Goal: Task Accomplishment & Management: Manage account settings

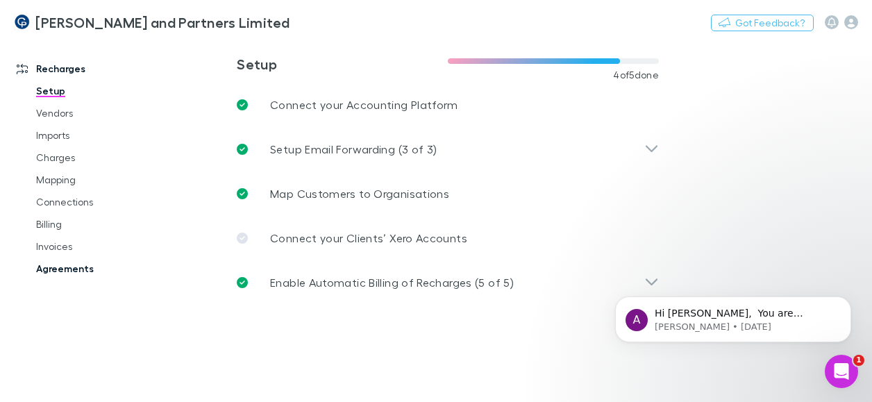
click at [87, 269] on link "Agreements" at bounding box center [98, 269] width 153 height 22
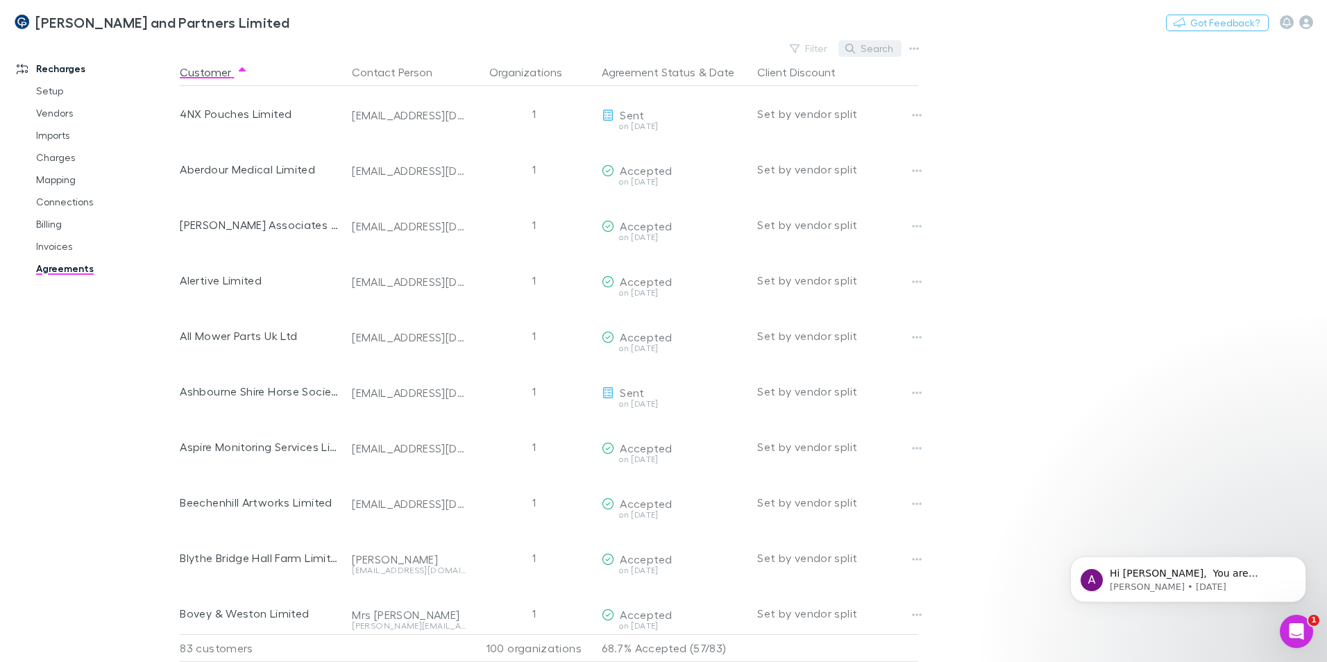
click at [871, 47] on button "Search" at bounding box center [870, 48] width 63 height 17
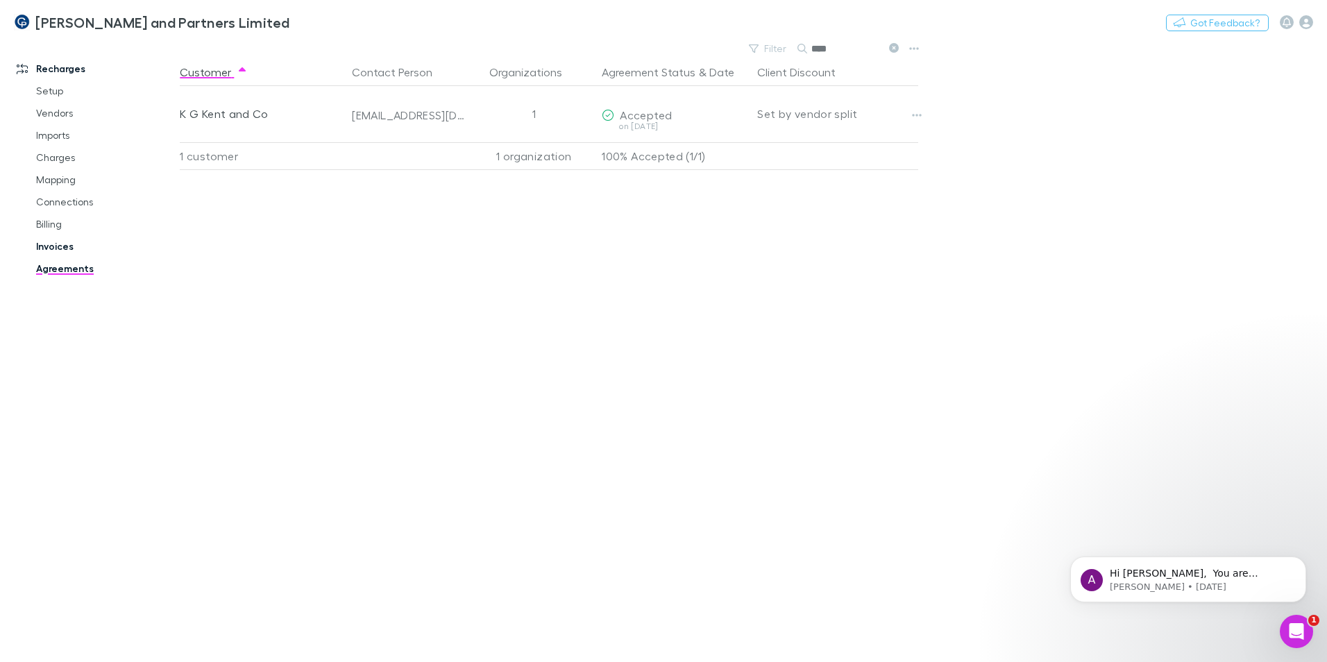
type input "****"
click at [54, 246] on link "Invoices" at bounding box center [104, 246] width 165 height 22
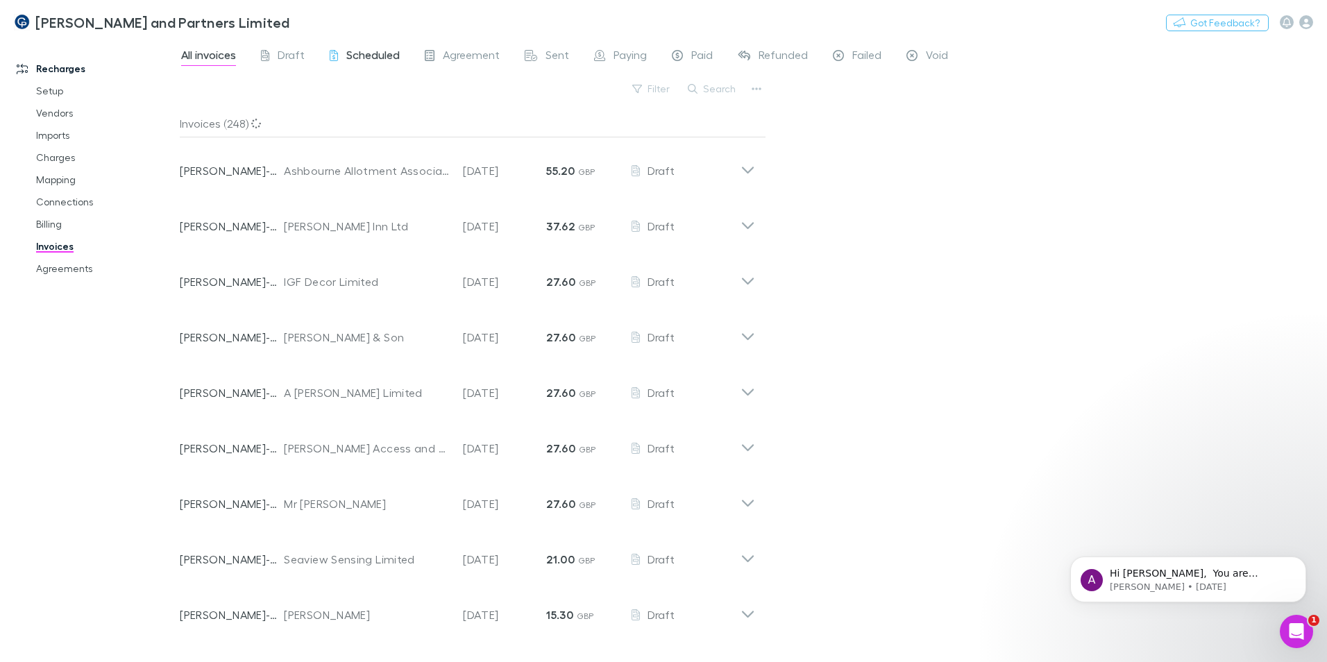
click at [380, 60] on span "Scheduled" at bounding box center [372, 57] width 53 height 18
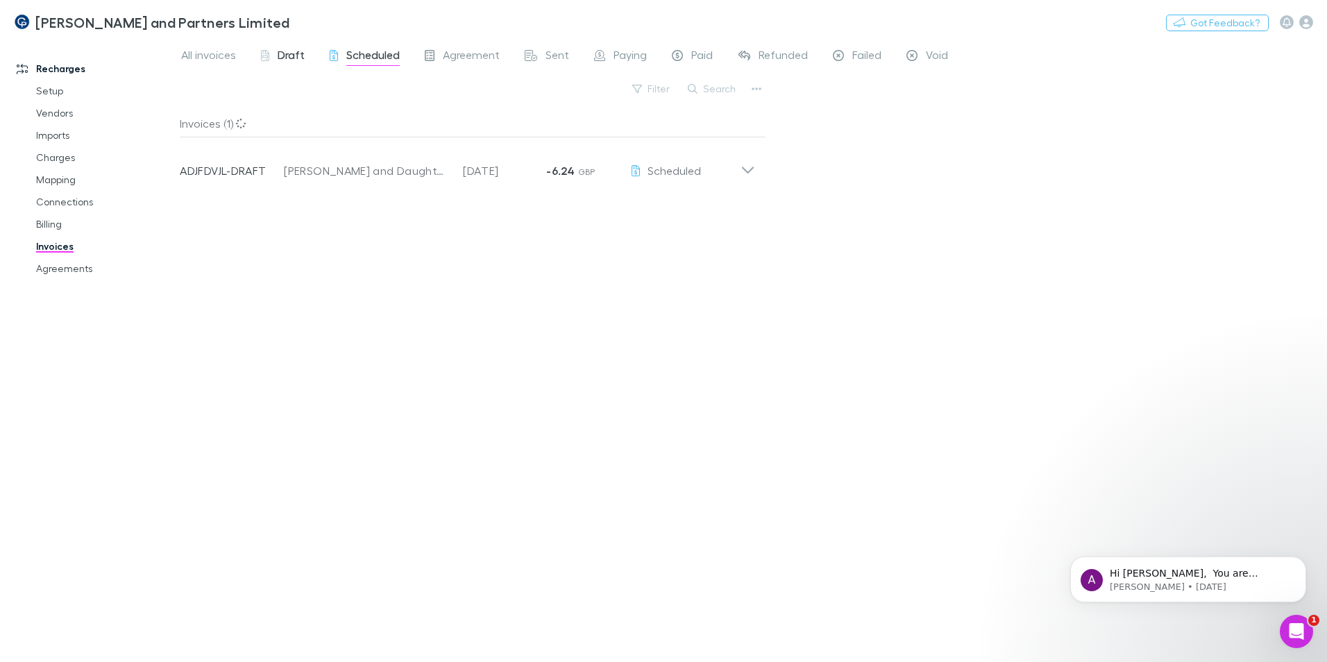
click at [300, 55] on span "Draft" at bounding box center [291, 57] width 27 height 18
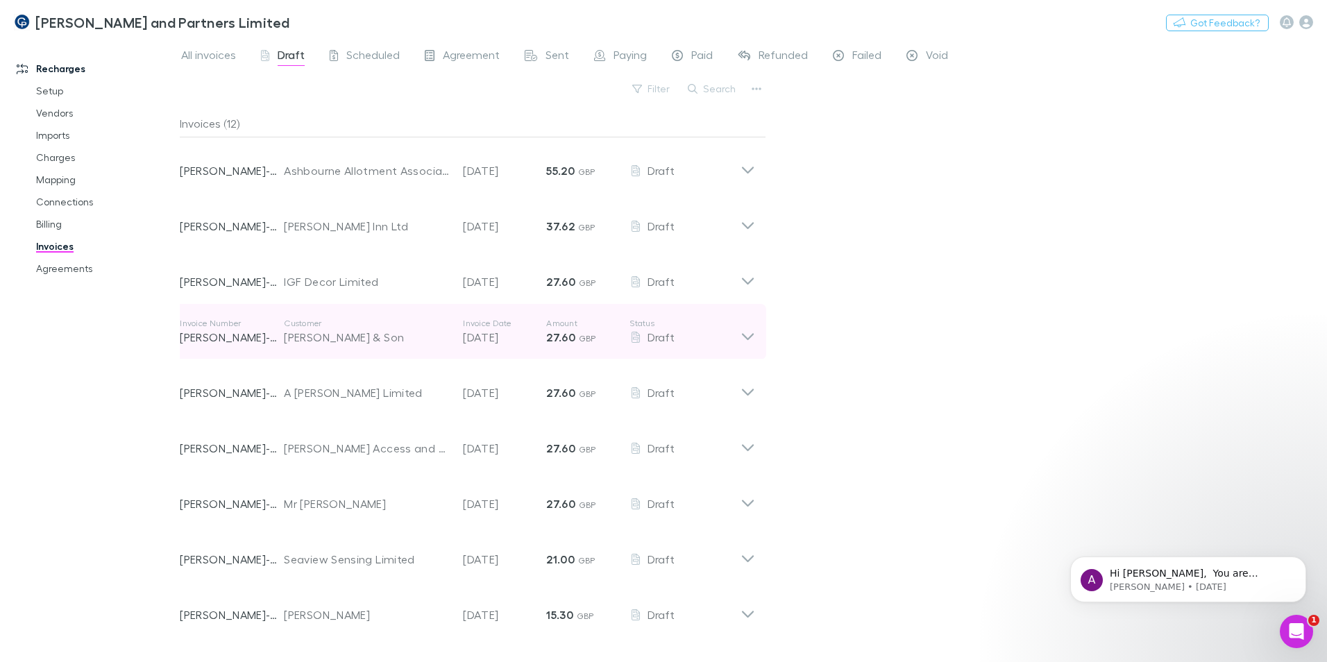
click at [366, 337] on div "[PERSON_NAME] & Son" at bounding box center [366, 337] width 165 height 17
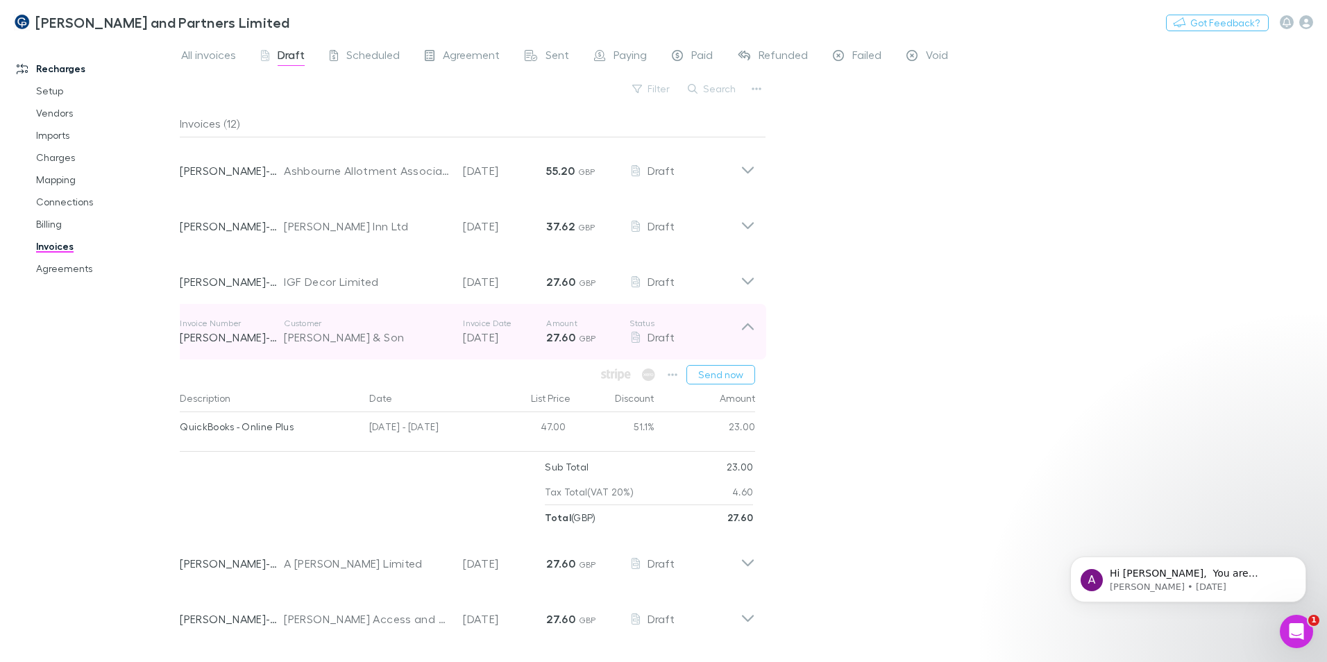
click at [366, 337] on div "[PERSON_NAME] & Son" at bounding box center [366, 337] width 165 height 17
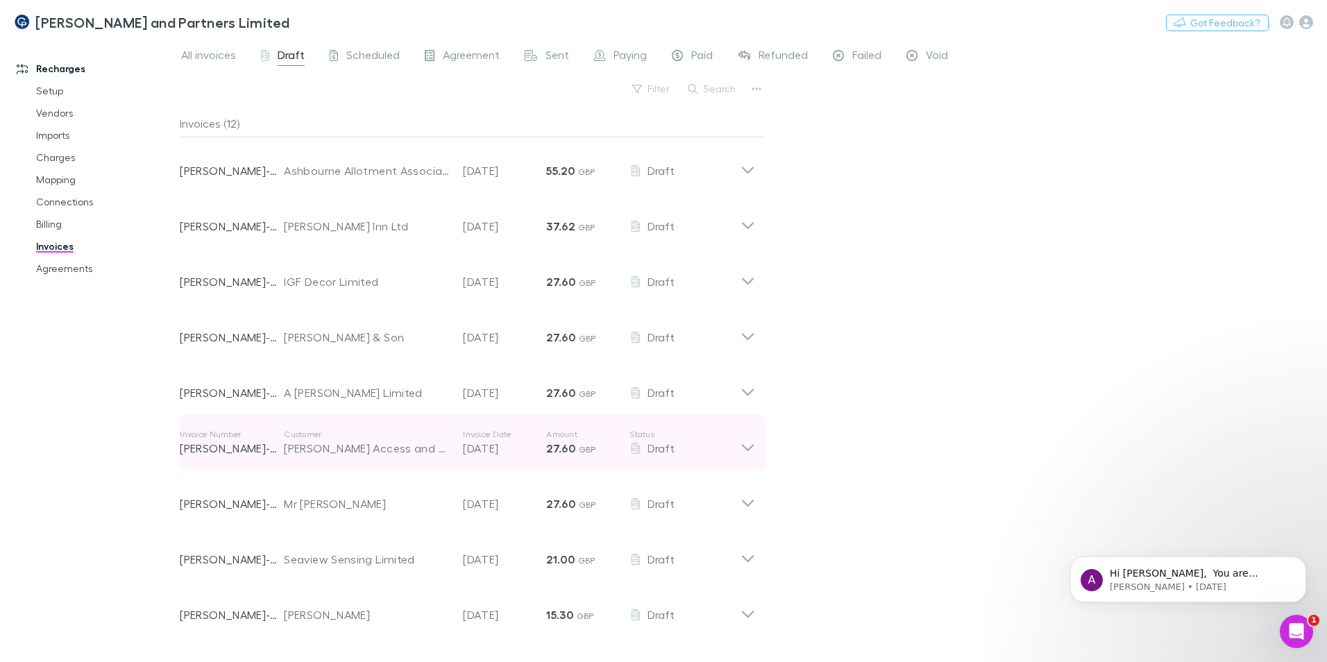
click at [355, 401] on div "[PERSON_NAME] Access and Arb" at bounding box center [366, 448] width 165 height 17
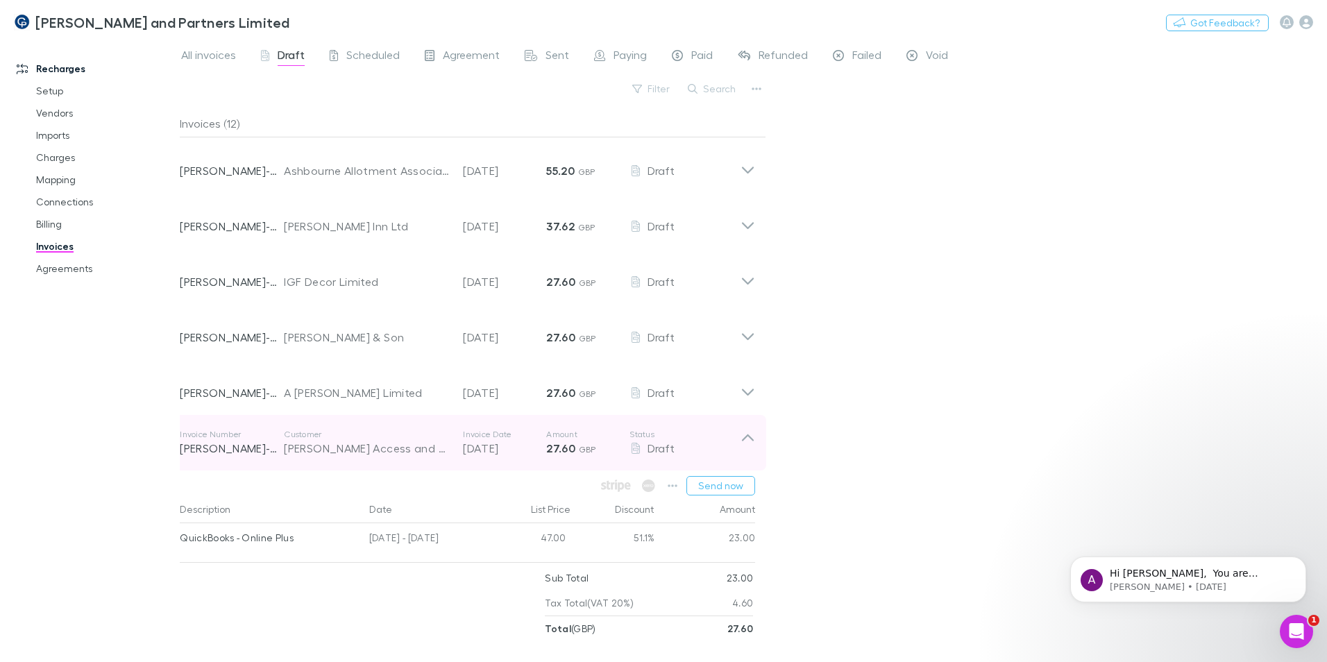
click at [355, 401] on div "[PERSON_NAME] Access and Arb" at bounding box center [366, 448] width 165 height 17
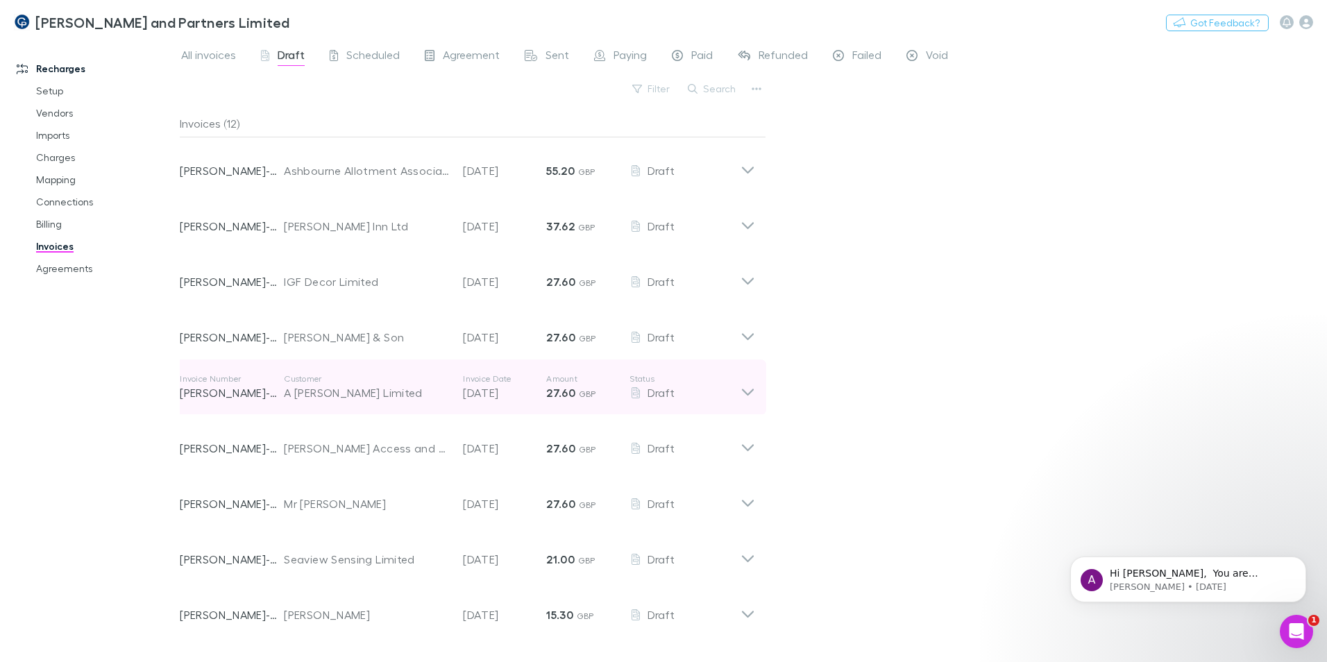
click at [367, 399] on div "A [PERSON_NAME] Limited" at bounding box center [366, 393] width 165 height 17
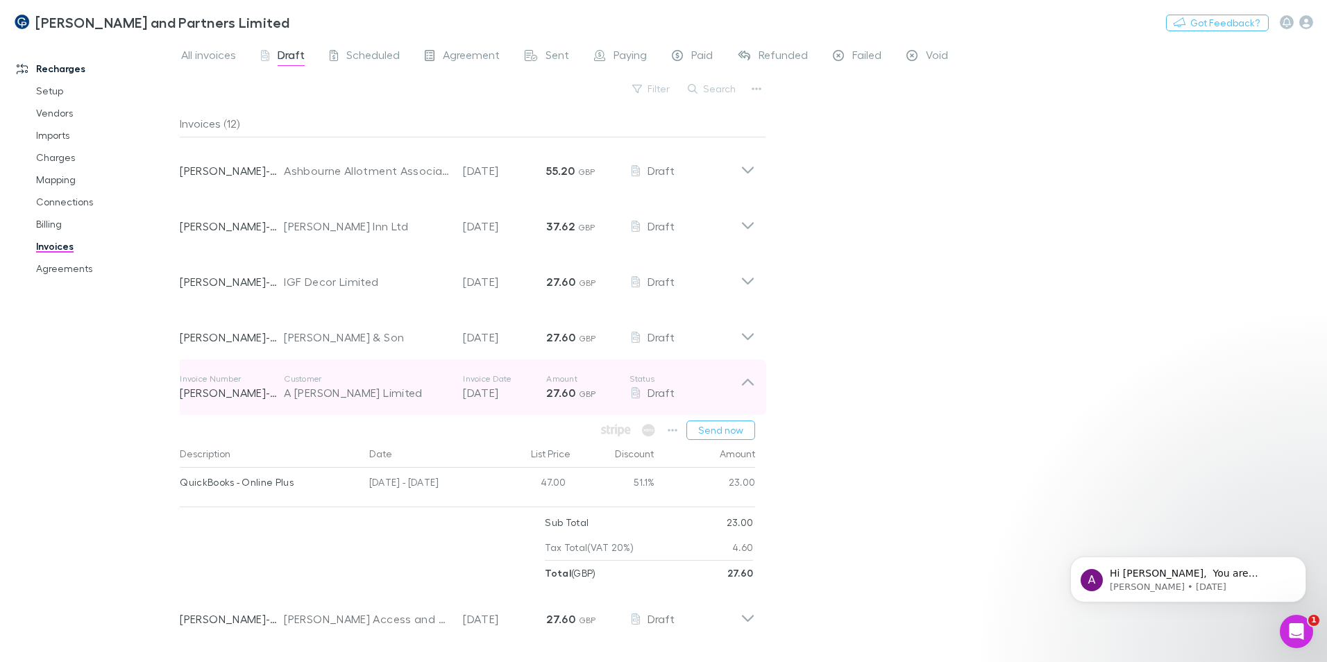
click at [362, 394] on div "A [PERSON_NAME] Limited" at bounding box center [366, 393] width 165 height 17
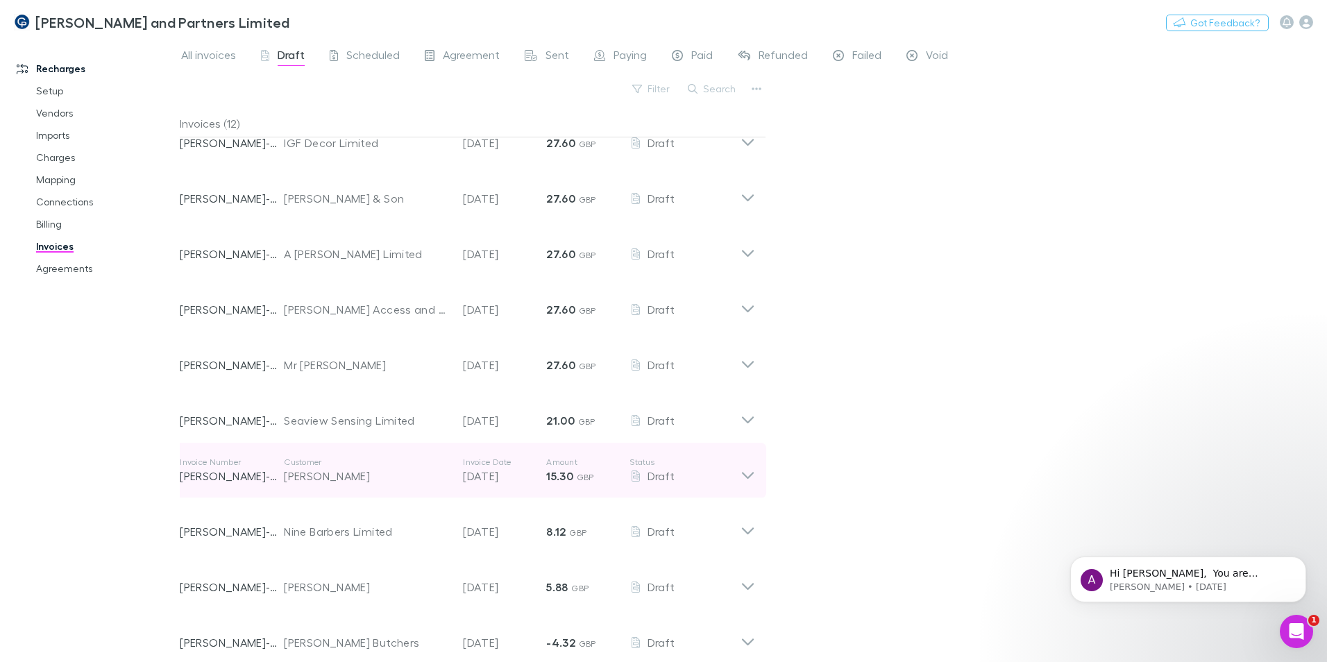
drag, startPoint x: 402, startPoint y: 368, endPoint x: 412, endPoint y: 497, distance: 129.5
click at [412, 401] on div "Invoice Number [PERSON_NAME]-0225 Customer Ashbourne Allotment Association Limi…" at bounding box center [467, 332] width 575 height 666
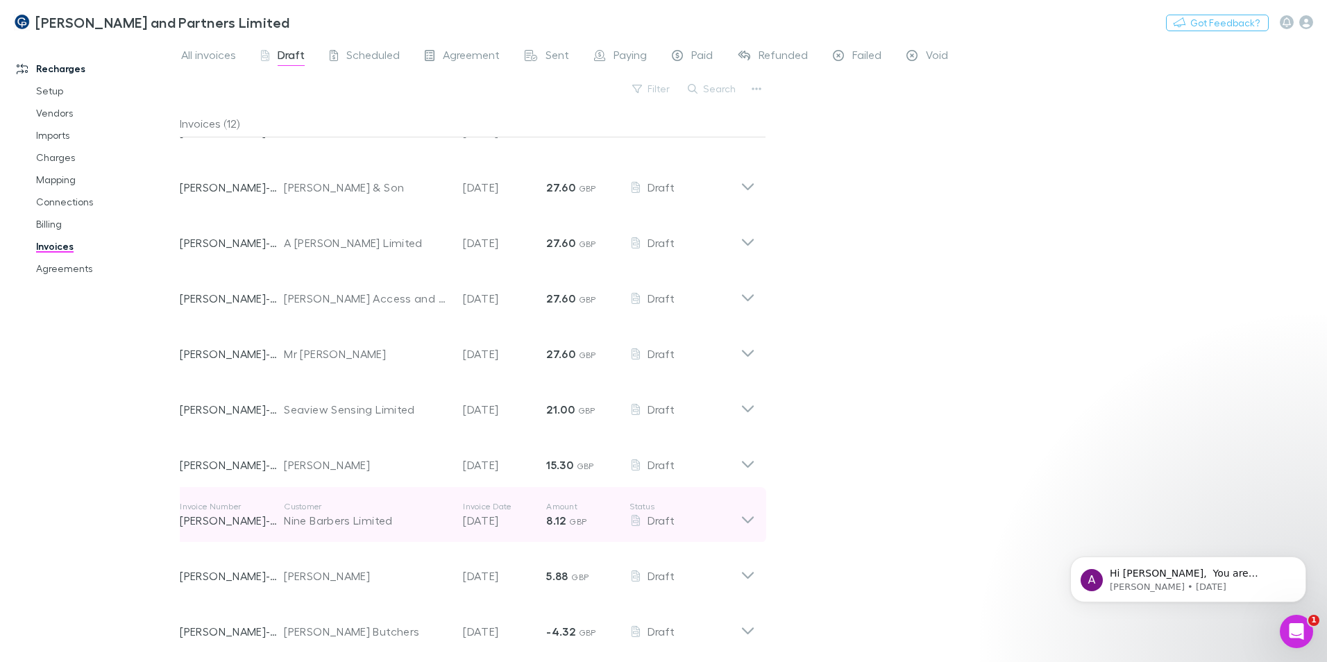
scroll to position [153, 0]
click at [391, 401] on div "Nine Barbers Limited" at bounding box center [366, 518] width 165 height 17
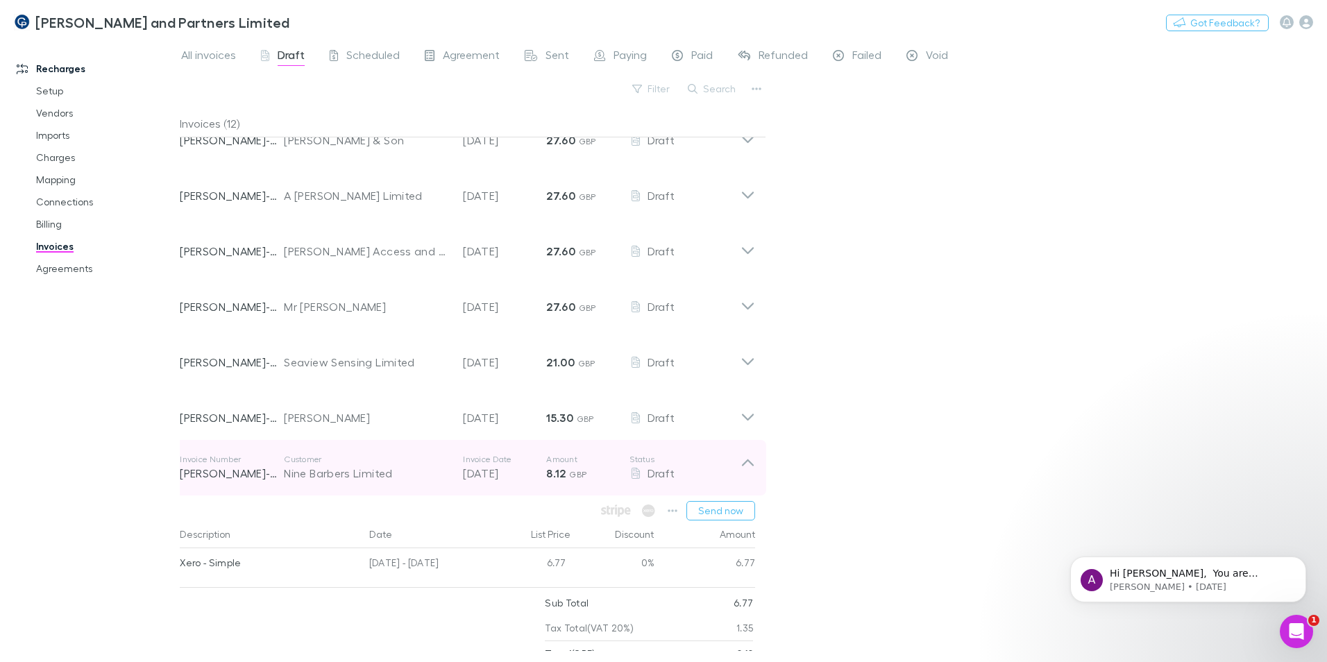
scroll to position [222, 0]
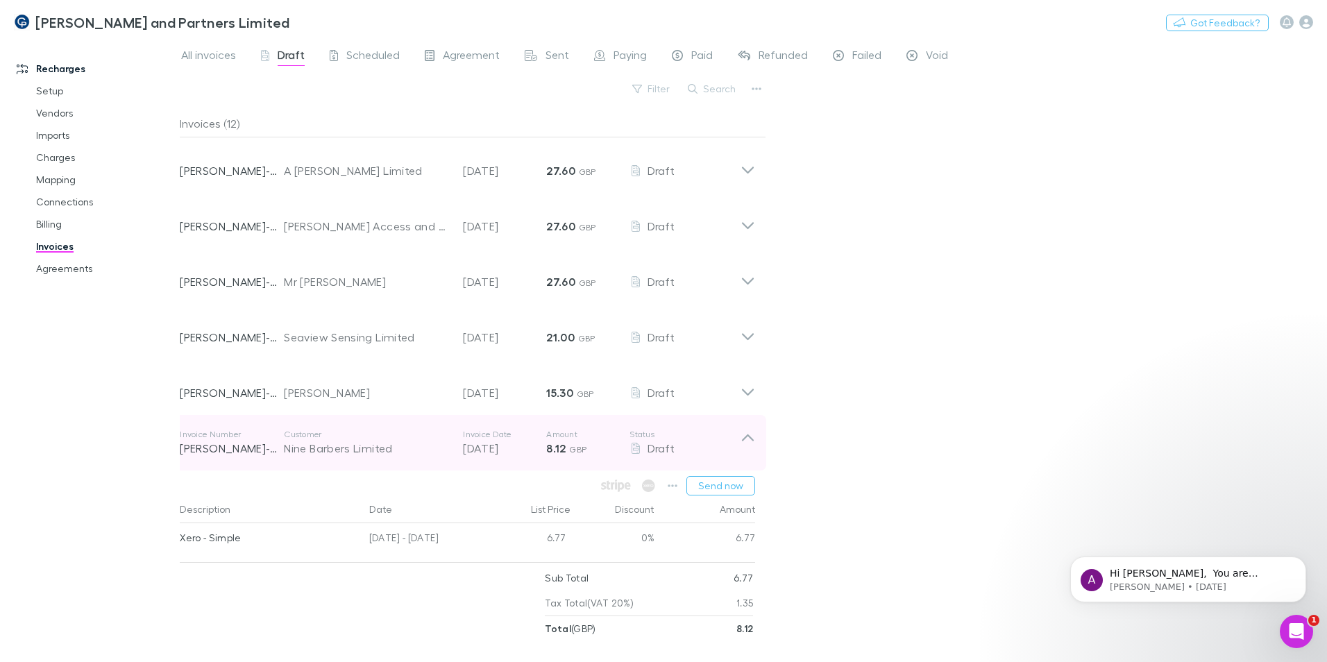
click at [396, 401] on div "Nine Barbers Limited" at bounding box center [366, 448] width 165 height 17
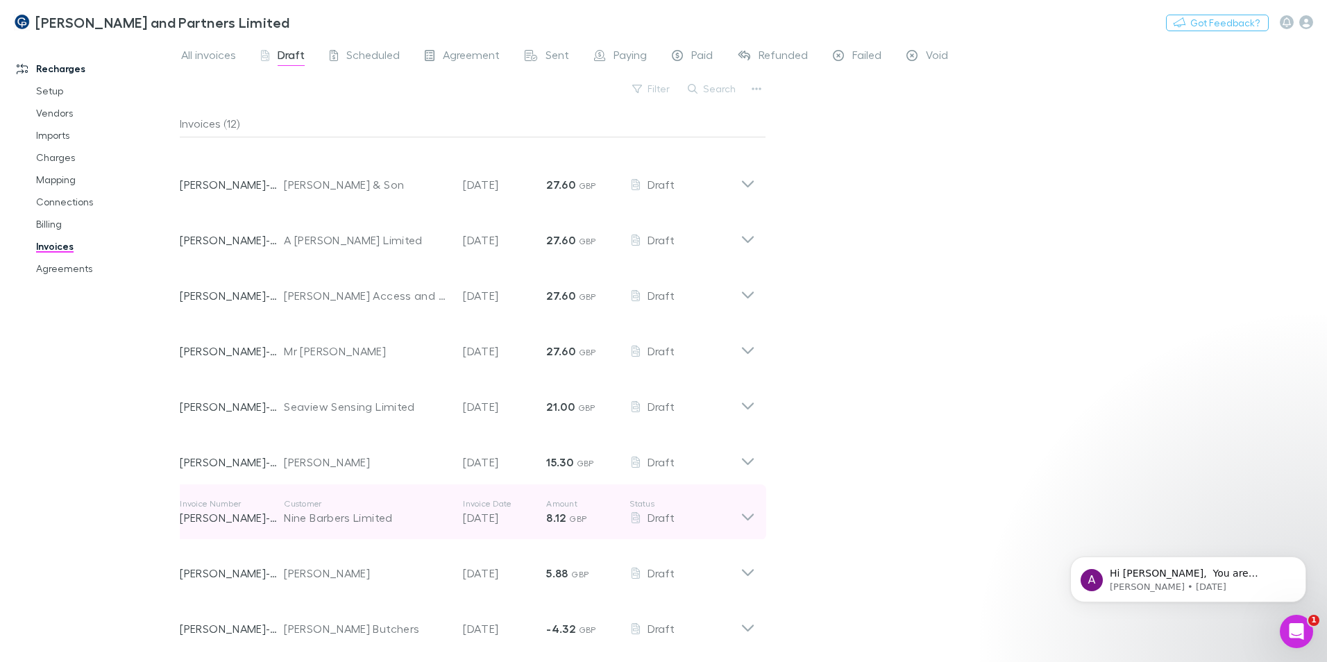
scroll to position [153, 0]
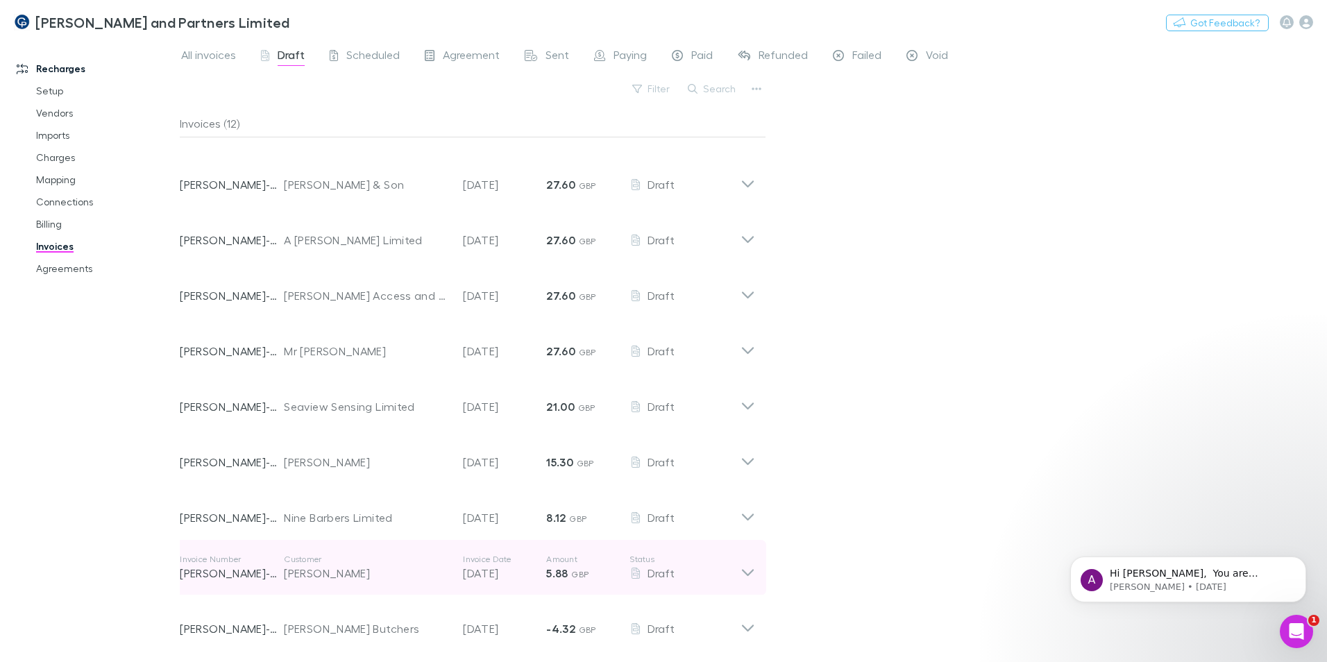
click at [392, 401] on div "[PERSON_NAME]" at bounding box center [366, 573] width 165 height 17
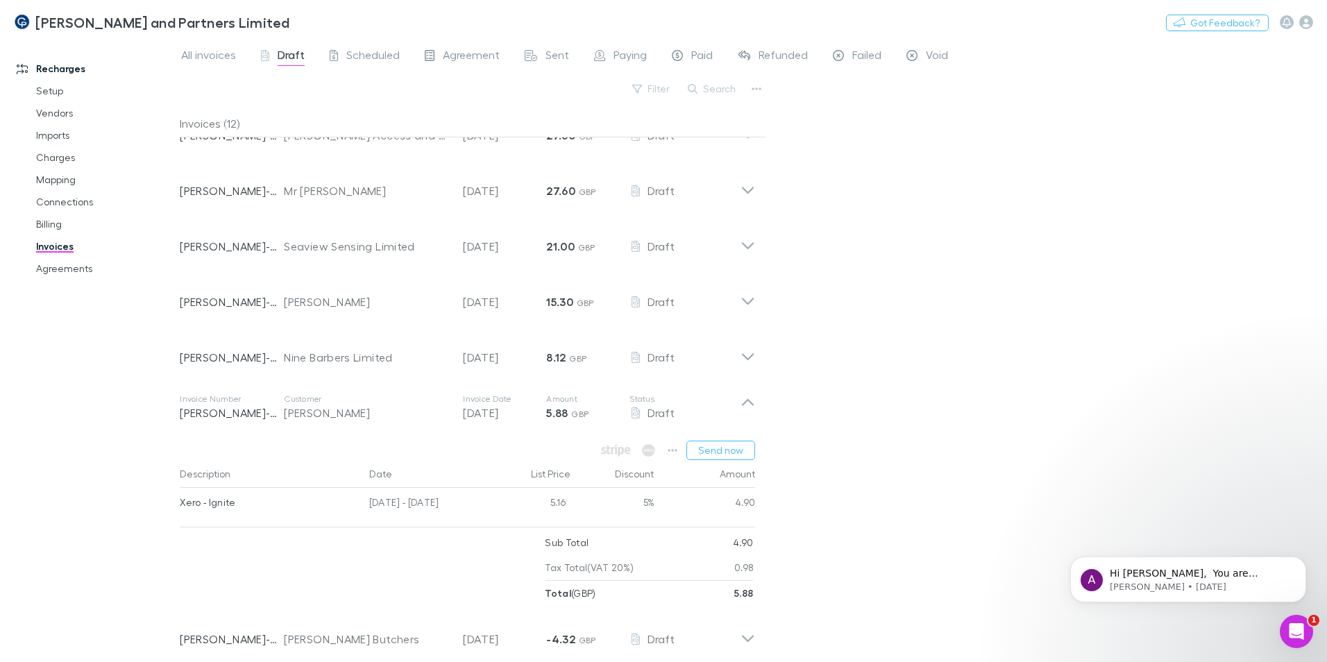
scroll to position [323, 0]
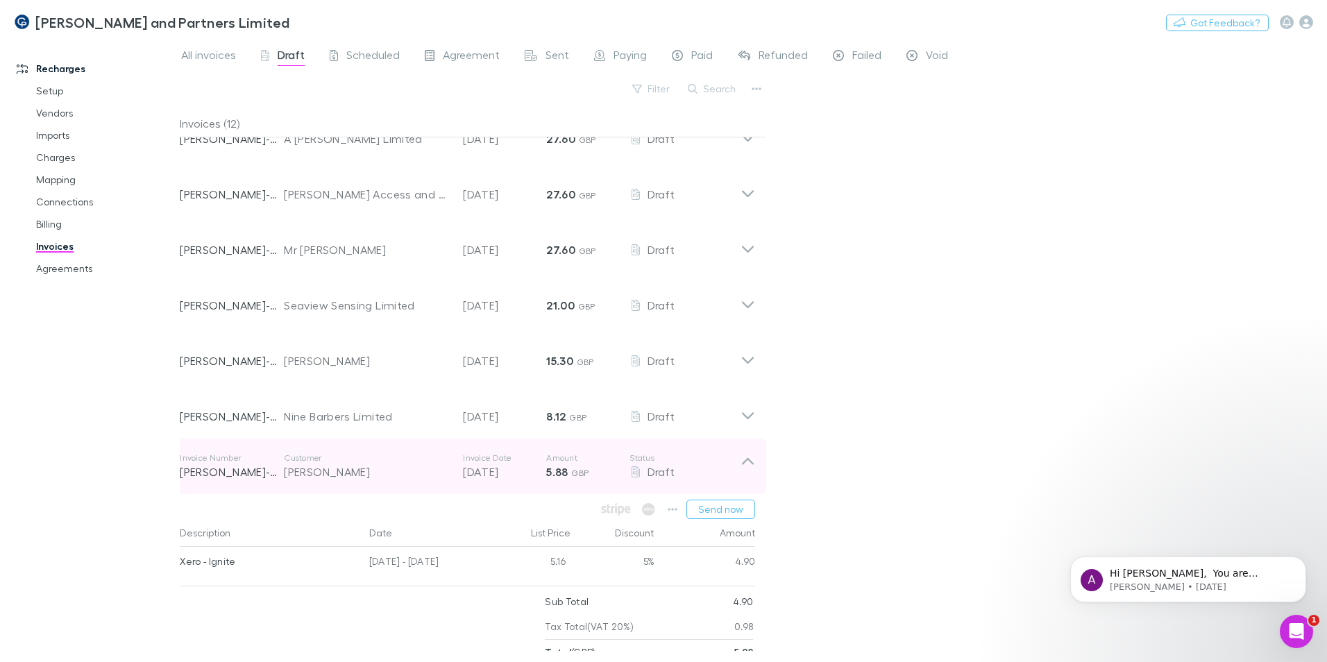
click at [344, 401] on div "[PERSON_NAME]" at bounding box center [366, 472] width 165 height 17
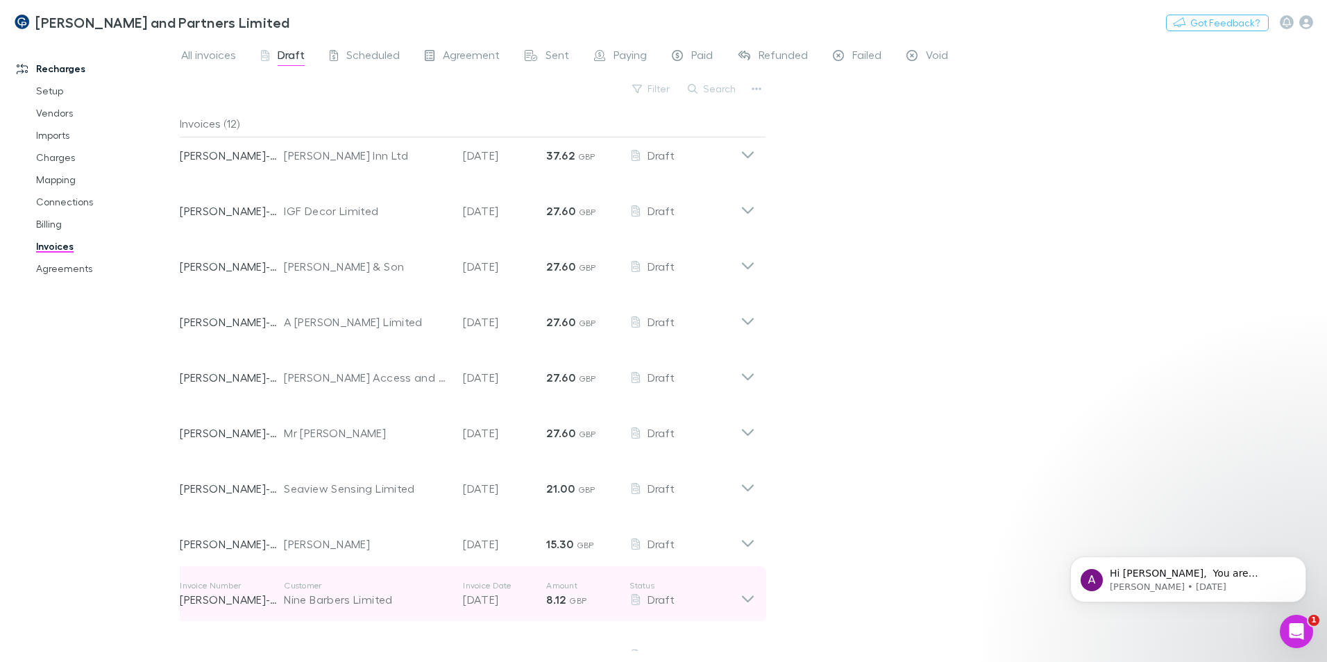
scroll to position [153, 0]
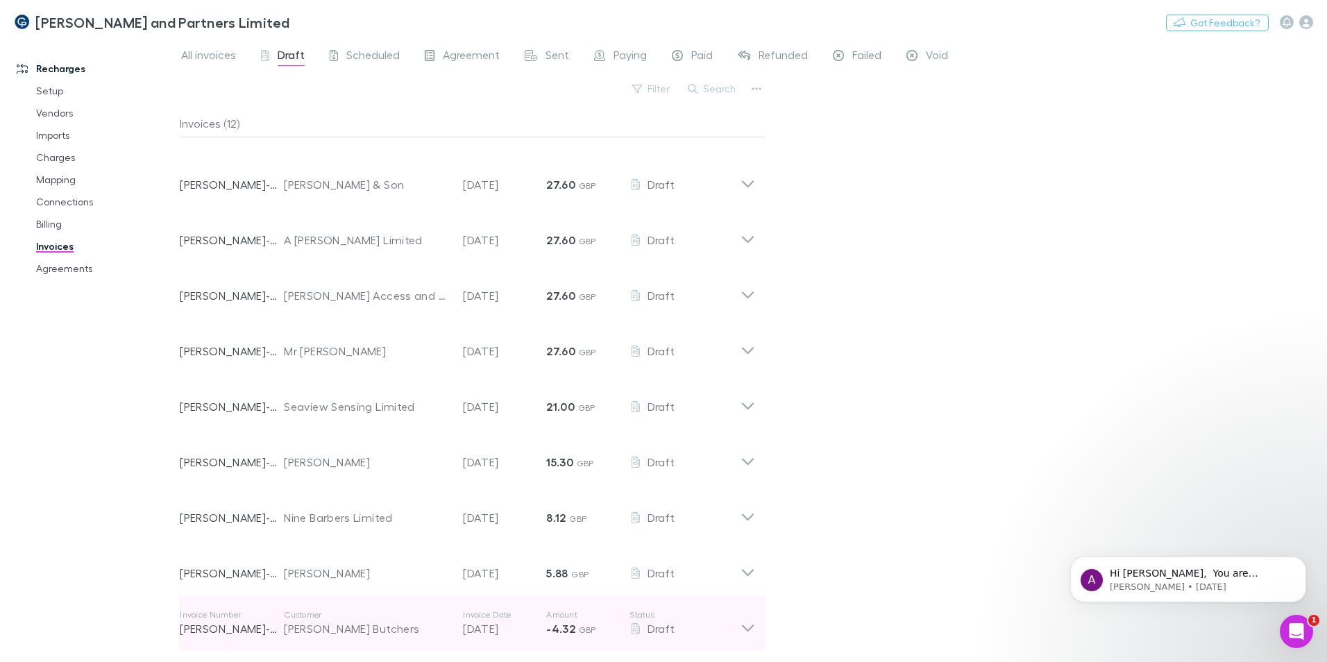
click at [376, 401] on div "[PERSON_NAME] Butchers" at bounding box center [366, 629] width 165 height 17
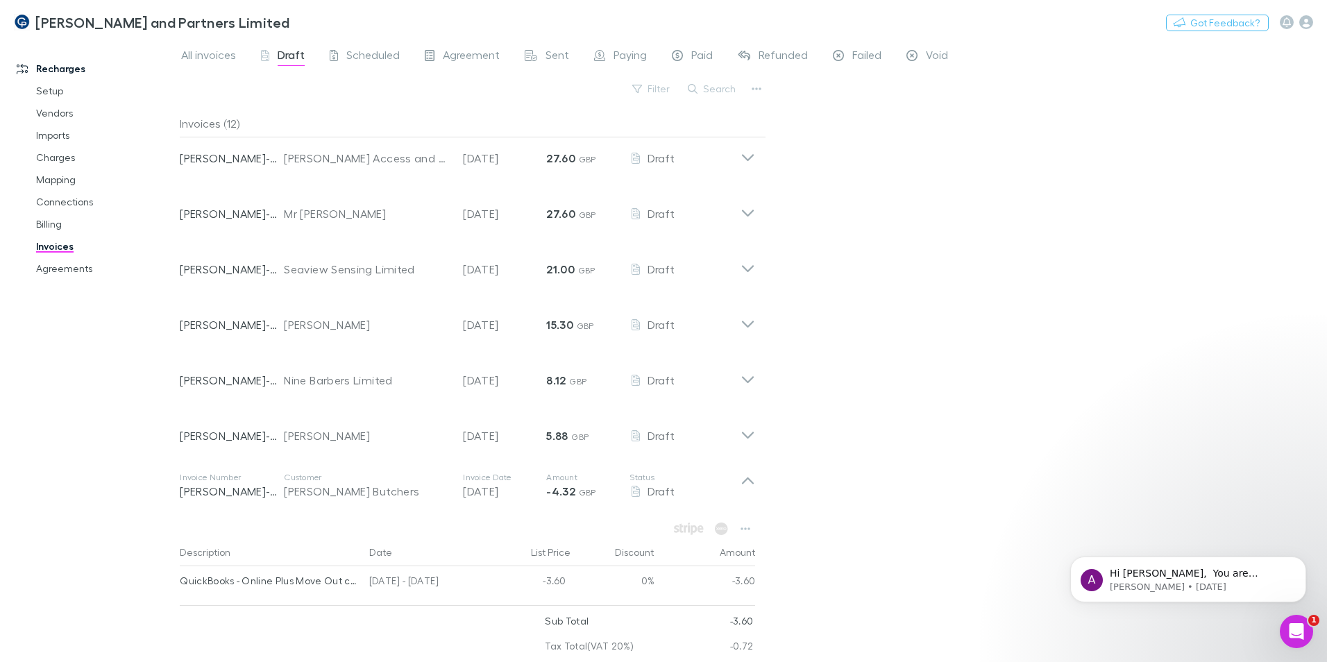
scroll to position [292, 0]
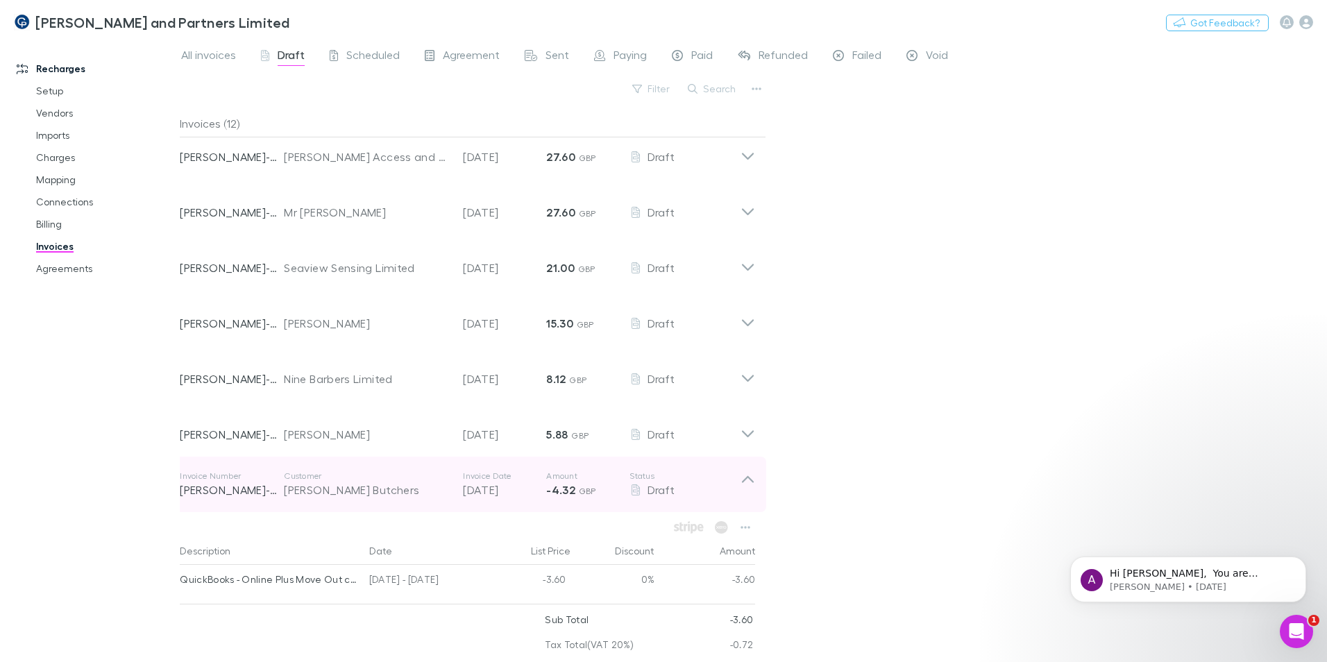
click at [344, 401] on div "[PERSON_NAME] Butchers" at bounding box center [366, 490] width 165 height 17
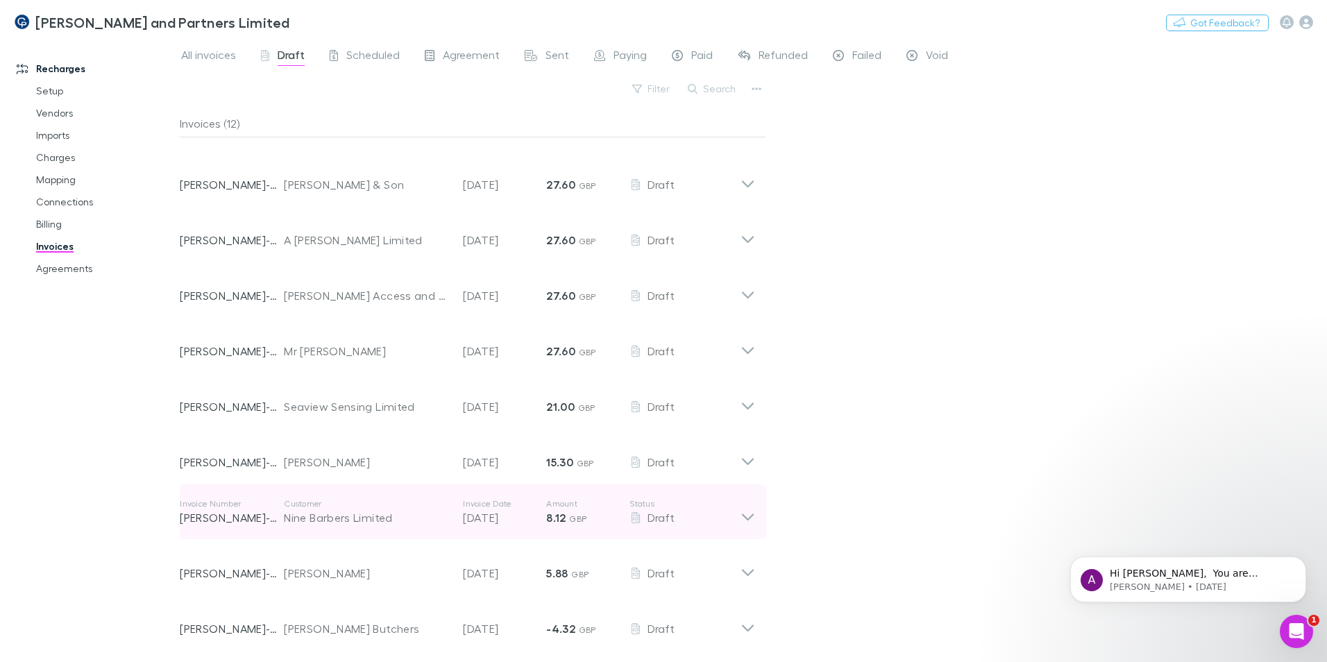
scroll to position [153, 0]
